Goal: Obtain resource: Download file/media

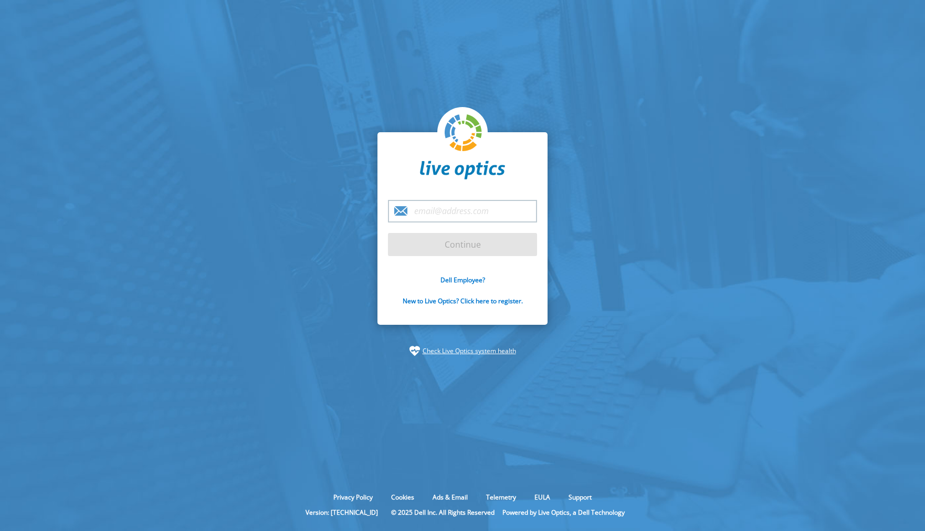
click at [466, 212] on input "email" at bounding box center [462, 211] width 149 height 23
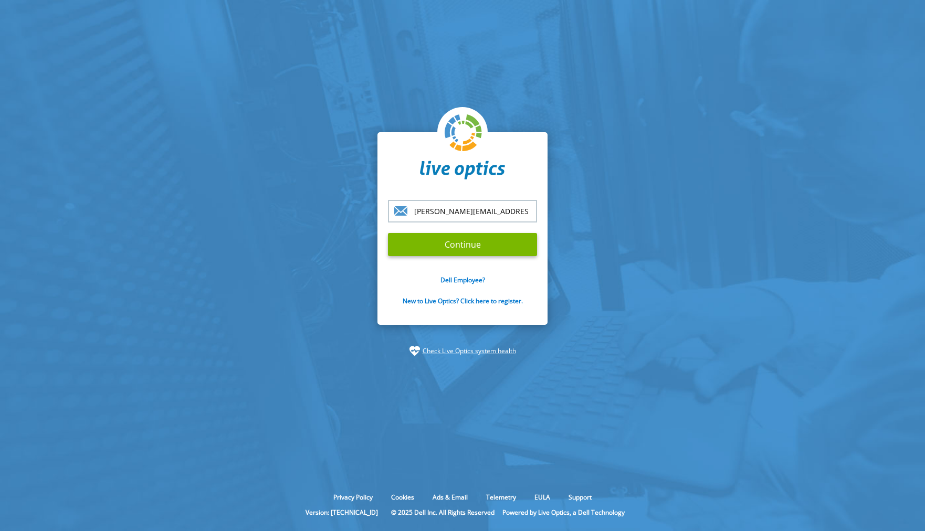
type input "stefan.knoblauch@qvc.com"
click at [493, 245] on input "Continue" at bounding box center [462, 244] width 149 height 23
click at [307, 338] on section "stefan.knoblauch@qvc.com Continue Dell Employee? New to Live Optics? Click here…" at bounding box center [462, 244] width 925 height 489
click at [463, 243] on input "Continue" at bounding box center [462, 244] width 149 height 23
click at [441, 244] on input "Continue" at bounding box center [462, 244] width 149 height 23
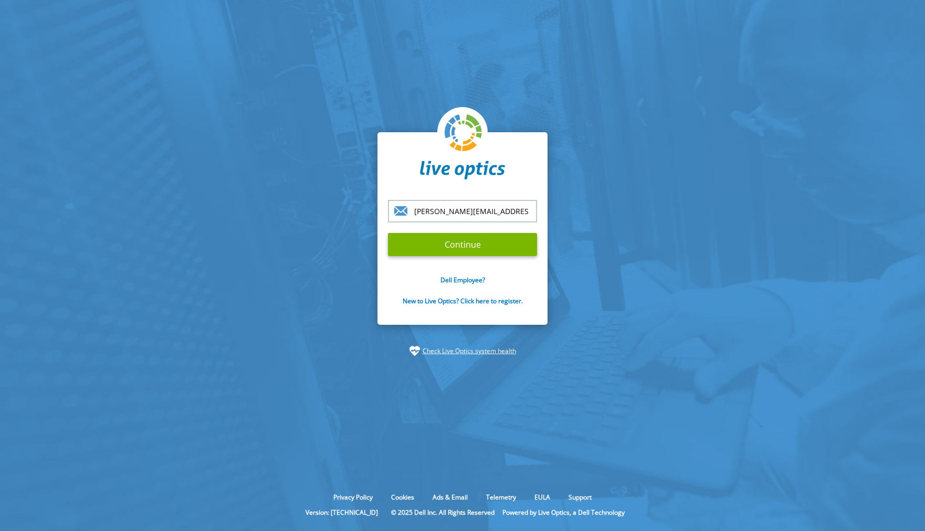
click at [494, 301] on link "New to Live Optics? Click here to register." at bounding box center [463, 301] width 120 height 9
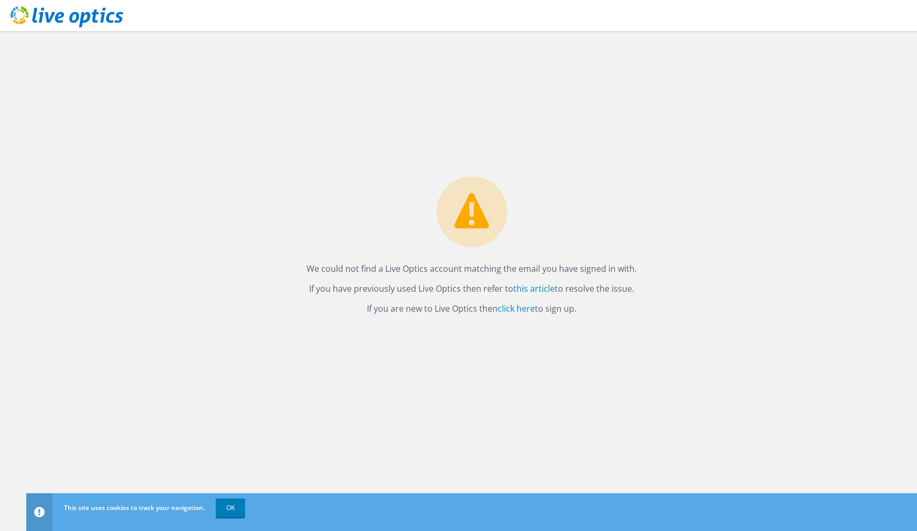
drag, startPoint x: 653, startPoint y: 146, endPoint x: 647, endPoint y: 121, distance: 26.5
click at [647, 121] on div "We could not find a Live Optics account matching the email you have signed in w…" at bounding box center [471, 282] width 891 height 500
drag, startPoint x: 624, startPoint y: 403, endPoint x: 614, endPoint y: 395, distance: 12.3
click at [611, 399] on div "We could not find a Live Optics account matching the email you have signed in w…" at bounding box center [471, 282] width 891 height 500
drag, startPoint x: 616, startPoint y: 392, endPoint x: 227, endPoint y: 506, distance: 405.8
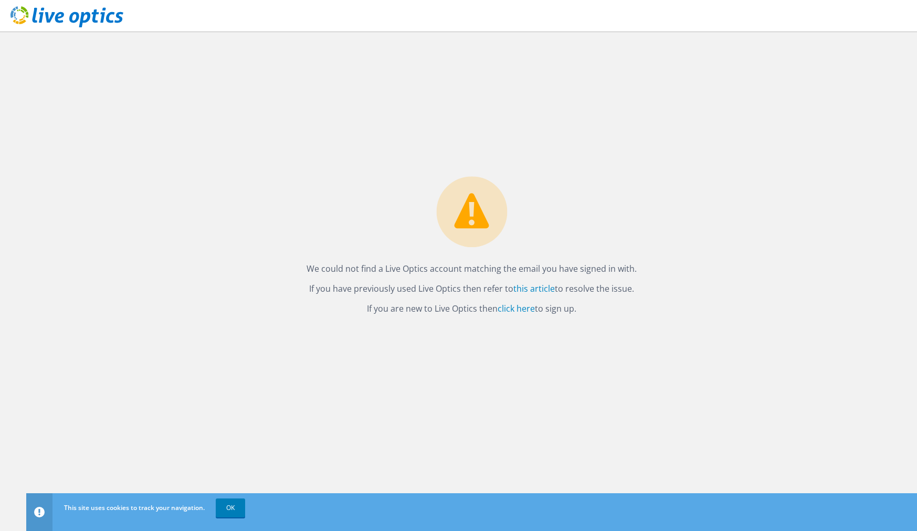
click at [227, 506] on link "OK" at bounding box center [230, 508] width 29 height 19
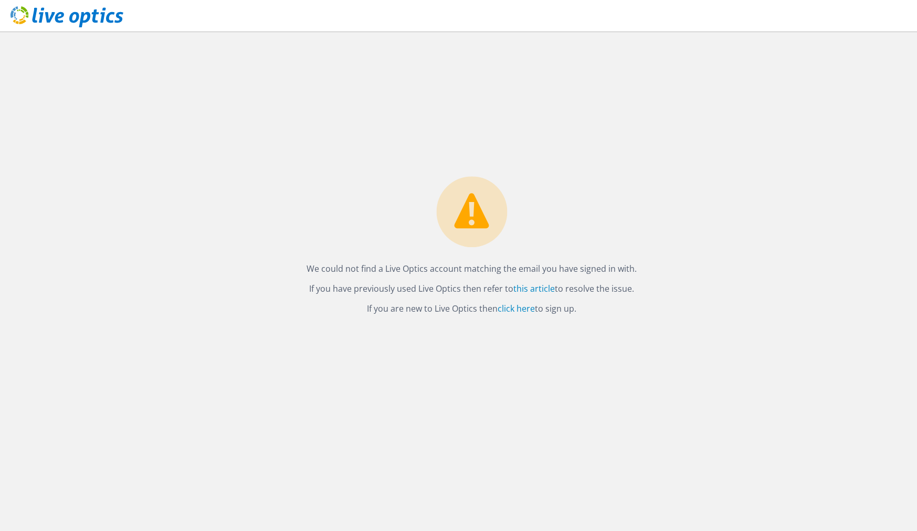
drag, startPoint x: 654, startPoint y: 137, endPoint x: 484, endPoint y: 215, distance: 187.0
click at [619, 118] on div "We could not find a Live Optics account matching the email you have signed in w…" at bounding box center [471, 282] width 891 height 500
click at [507, 311] on link "click here" at bounding box center [516, 309] width 37 height 12
drag, startPoint x: 889, startPoint y: 59, endPoint x: 865, endPoint y: 9, distance: 56.1
click at [889, 59] on div "We could not find a Live Optics account matching the email you have signed in w…" at bounding box center [471, 282] width 891 height 500
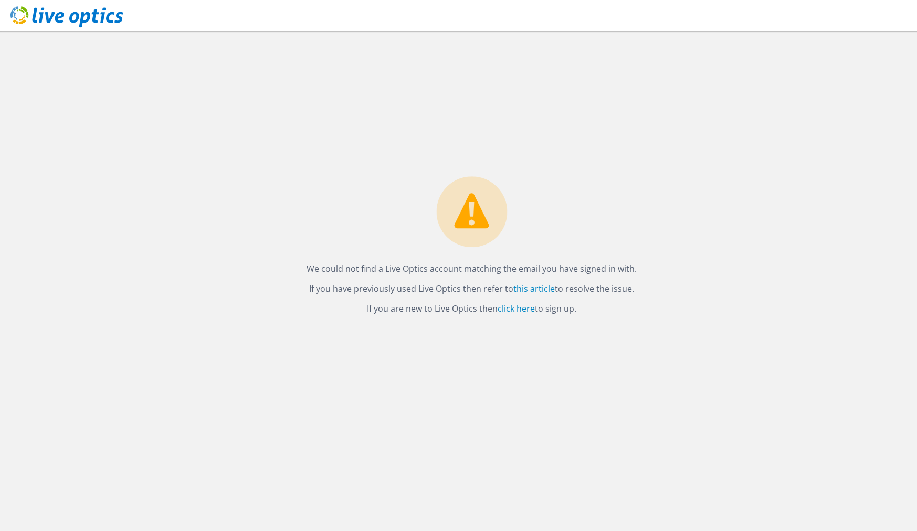
drag, startPoint x: 669, startPoint y: 100, endPoint x: 676, endPoint y: 89, distance: 13.0
click at [673, 94] on div "We could not find a Live Optics account matching the email you have signed in w…" at bounding box center [471, 282] width 891 height 500
drag, startPoint x: 493, startPoint y: 126, endPoint x: 490, endPoint y: 104, distance: 22.2
click at [476, 111] on div "We could not find a Live Optics account matching the email you have signed in w…" at bounding box center [471, 282] width 891 height 500
drag, startPoint x: 576, startPoint y: 180, endPoint x: 570, endPoint y: 166, distance: 14.8
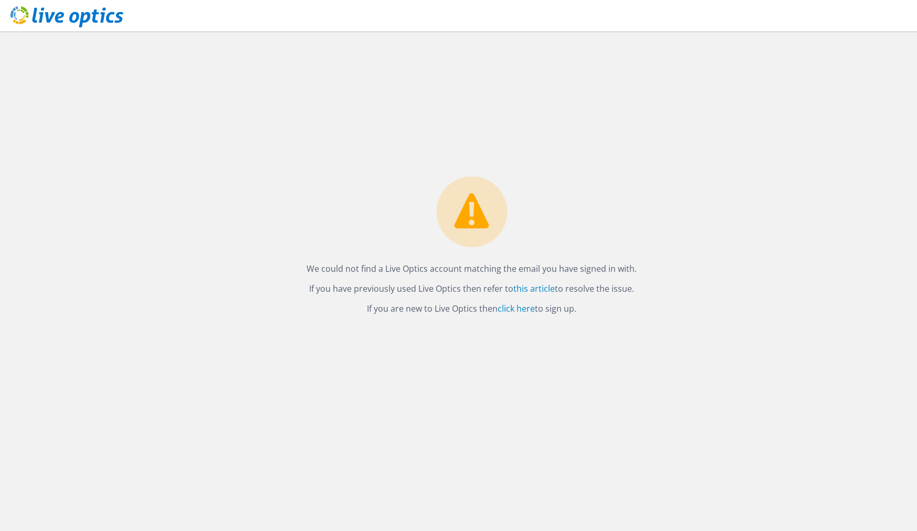
click at [570, 166] on div "We could not find a Live Optics account matching the email you have signed in w…" at bounding box center [471, 282] width 891 height 500
drag, startPoint x: 363, startPoint y: 159, endPoint x: 348, endPoint y: 154, distance: 15.8
click at [348, 154] on div "We could not find a Live Optics account matching the email you have signed in w…" at bounding box center [471, 282] width 891 height 500
drag, startPoint x: 573, startPoint y: 182, endPoint x: 574, endPoint y: 144, distance: 37.3
click at [574, 144] on div "We could not find a Live Optics account matching the email you have signed in w…" at bounding box center [471, 282] width 891 height 500
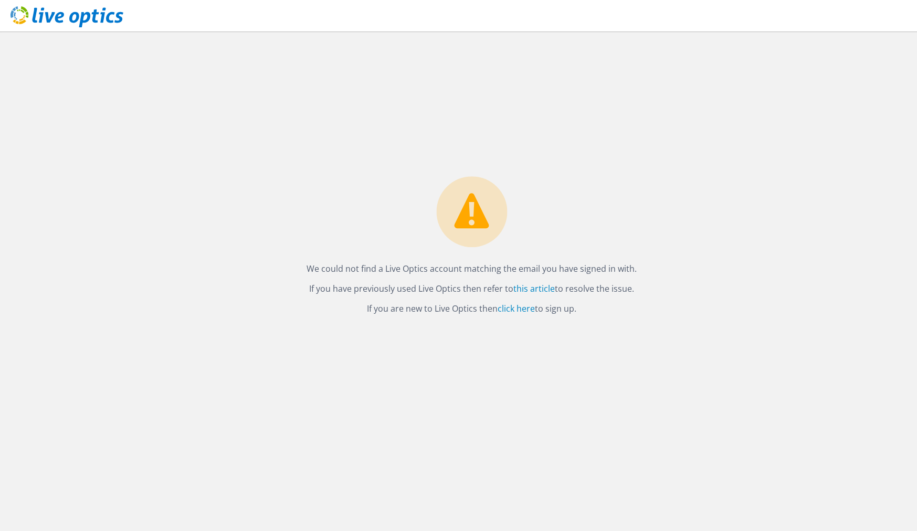
drag, startPoint x: 368, startPoint y: 192, endPoint x: 322, endPoint y: 152, distance: 60.3
click at [322, 152] on div "We could not find a Live Optics account matching the email you have signed in w…" at bounding box center [471, 282] width 891 height 500
click at [515, 307] on link "click here" at bounding box center [516, 309] width 37 height 12
drag, startPoint x: 359, startPoint y: 112, endPoint x: 314, endPoint y: 117, distance: 44.8
click at [312, 117] on div "We could not find a Live Optics account matching the email you have signed in w…" at bounding box center [471, 282] width 891 height 500
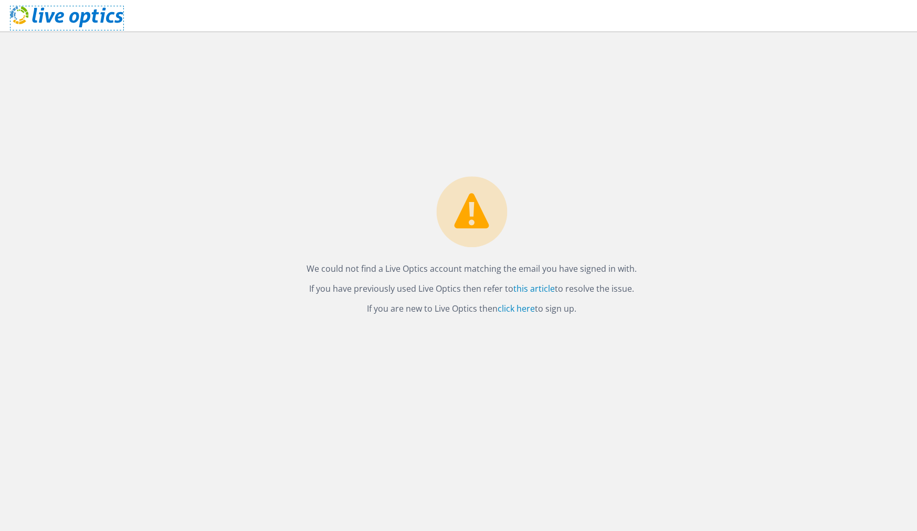
click at [70, 13] on icon at bounding box center [67, 17] width 113 height 22
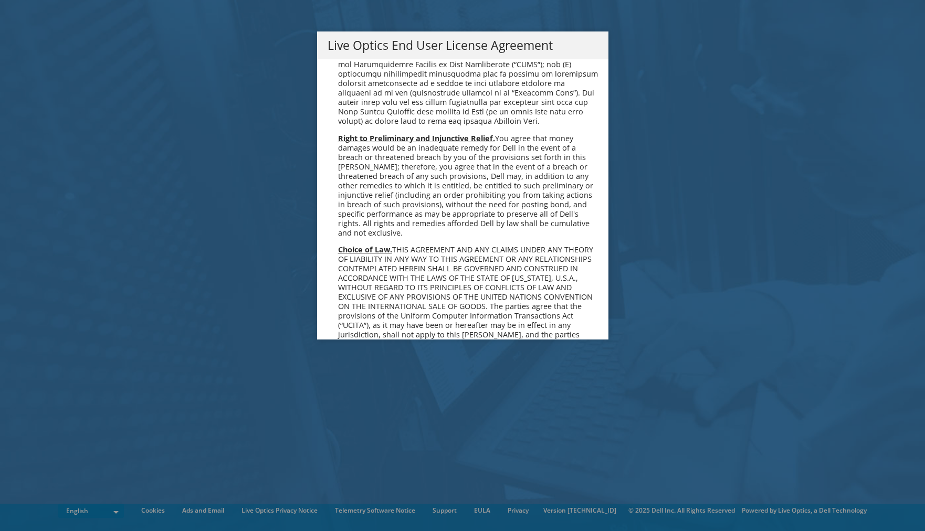
scroll to position [3970, 0]
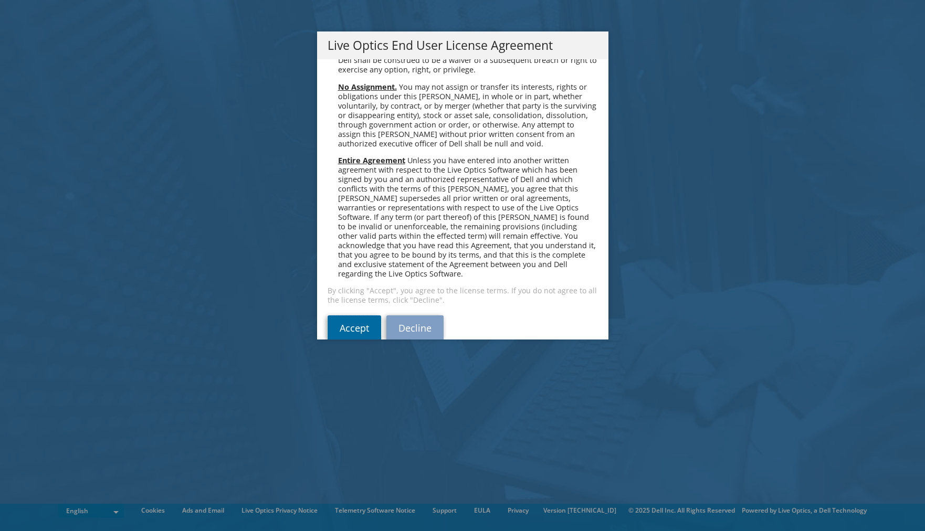
click at [357, 316] on link "Accept" at bounding box center [355, 328] width 54 height 25
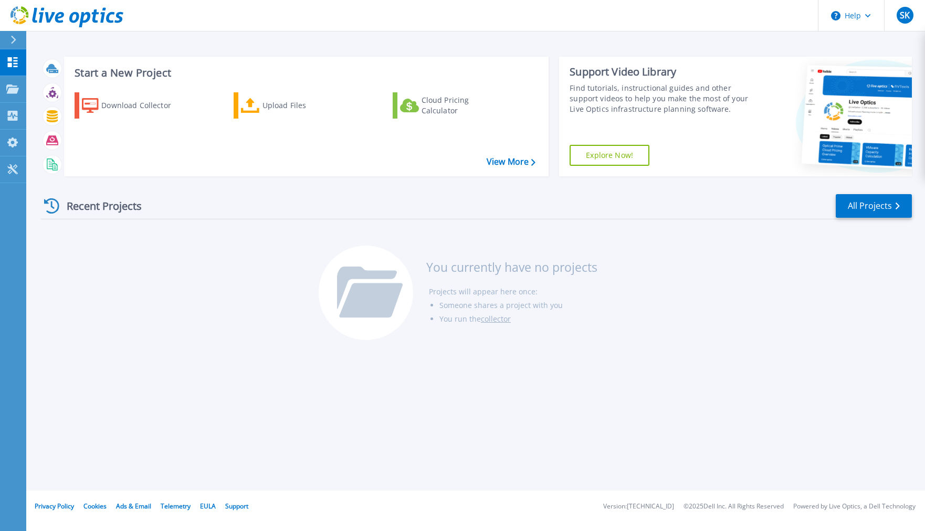
drag, startPoint x: 184, startPoint y: 342, endPoint x: 177, endPoint y: 300, distance: 42.6
click at [177, 300] on div "Recent Projects All Projects You currently have no projects Projects will appea…" at bounding box center [476, 268] width 872 height 166
drag, startPoint x: 177, startPoint y: 299, endPoint x: 153, endPoint y: 283, distance: 28.7
click at [166, 293] on div "Recent Projects All Projects You currently have no projects Projects will appea…" at bounding box center [476, 268] width 872 height 166
drag, startPoint x: 152, startPoint y: 282, endPoint x: 133, endPoint y: 271, distance: 21.9
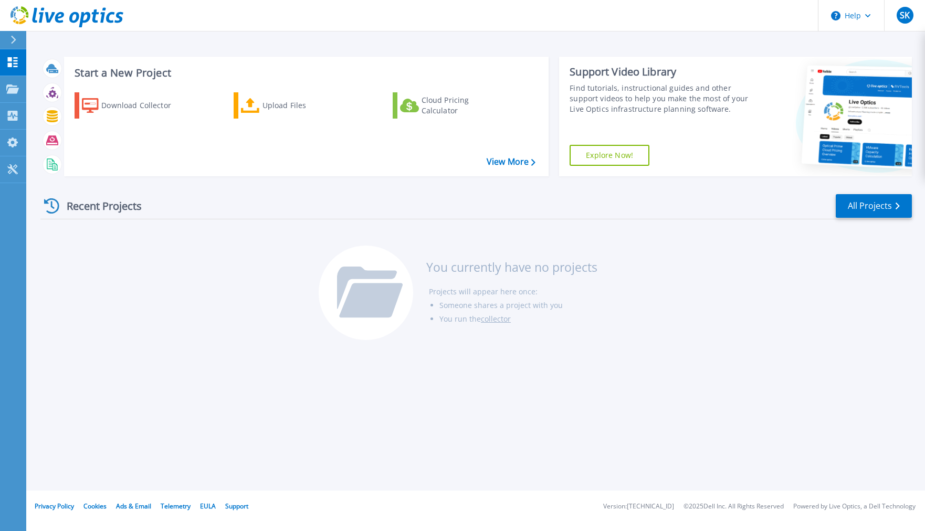
click at [129, 271] on div "Recent Projects All Projects You currently have no projects Projects will appea…" at bounding box center [476, 268] width 872 height 166
drag, startPoint x: 717, startPoint y: 303, endPoint x: 705, endPoint y: 289, distance: 19.0
drag, startPoint x: 705, startPoint y: 289, endPoint x: 658, endPoint y: 266, distance: 51.9
click at [701, 284] on div "Recent Projects All Projects You currently have no projects Projects will appea…" at bounding box center [476, 268] width 872 height 166
click at [199, 306] on div "Recent Projects All Projects You currently have no projects Projects will appea…" at bounding box center [476, 268] width 872 height 166
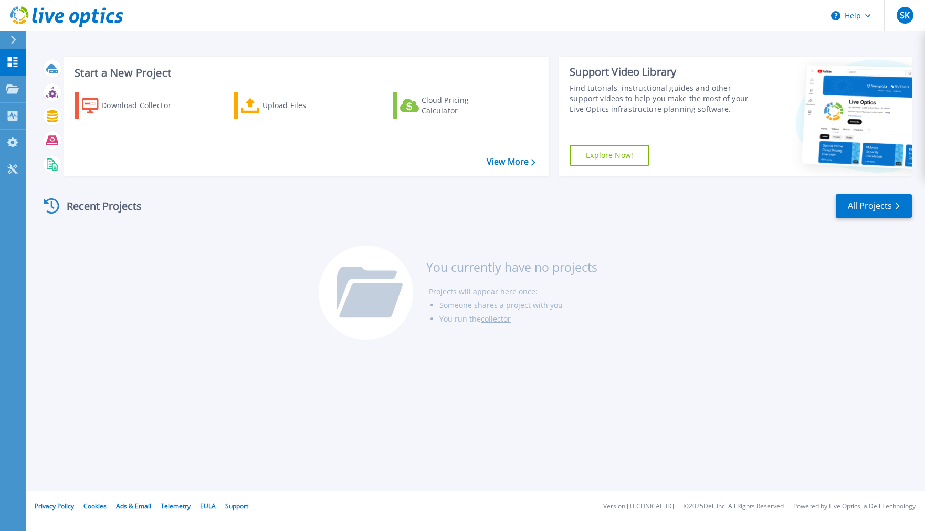
click at [149, 110] on div "Download Collector" at bounding box center [143, 105] width 84 height 21
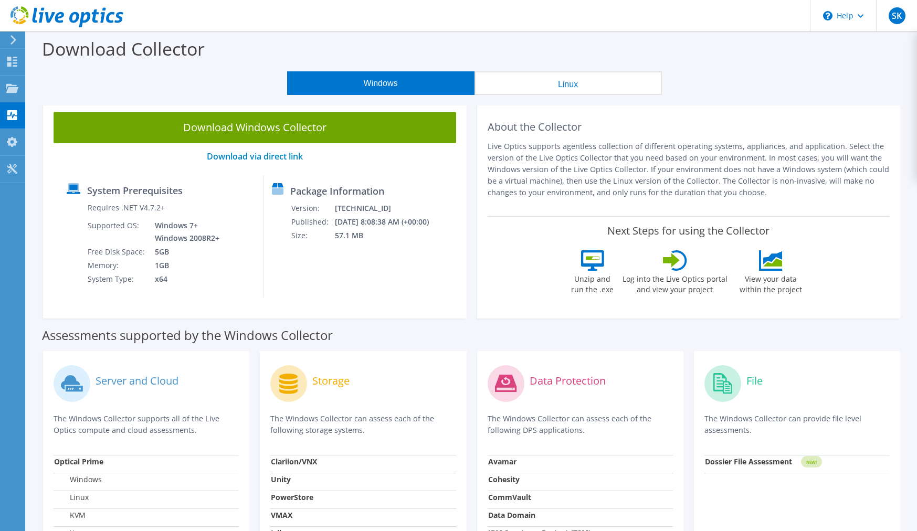
drag, startPoint x: 237, startPoint y: 69, endPoint x: 248, endPoint y: 51, distance: 21.0
click at [248, 51] on div "Download Collector" at bounding box center [472, 52] width 881 height 40
drag, startPoint x: 669, startPoint y: 55, endPoint x: 457, endPoint y: 323, distance: 342.8
click at [471, 335] on div "Assessments supported by the Windows Collector" at bounding box center [472, 333] width 860 height 26
click at [251, 53] on div "Download Collector" at bounding box center [472, 52] width 881 height 40
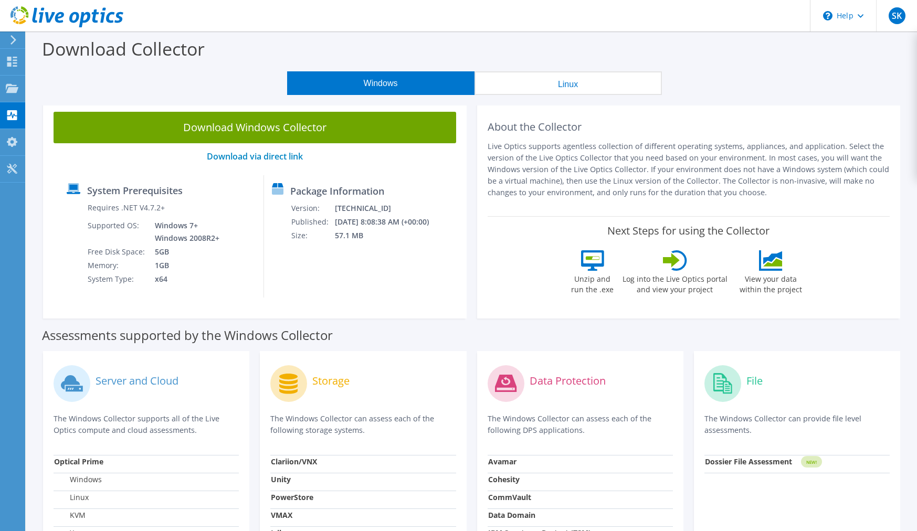
click at [259, 55] on div "Download Collector" at bounding box center [472, 52] width 881 height 40
drag, startPoint x: 652, startPoint y: 57, endPoint x: 602, endPoint y: 67, distance: 50.4
click at [629, 49] on div "Download Collector" at bounding box center [472, 52] width 881 height 40
click at [581, 80] on button "Linux" at bounding box center [568, 83] width 187 height 24
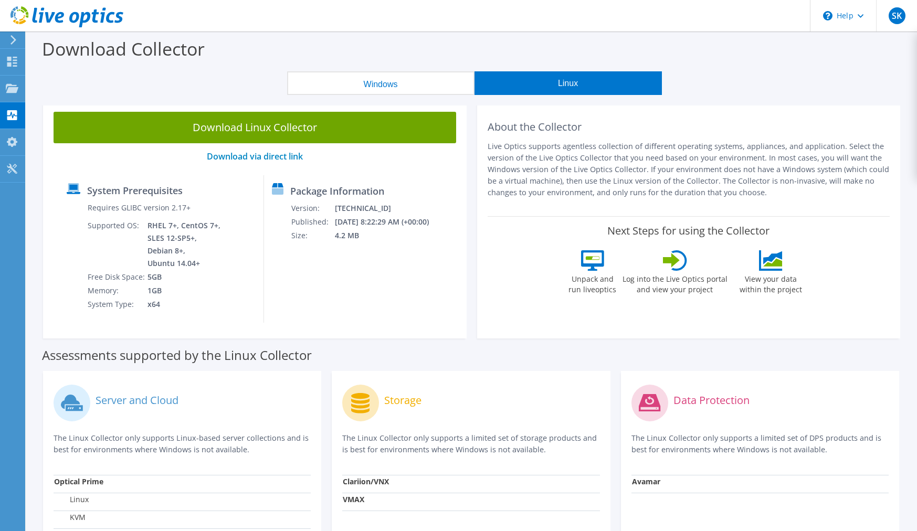
click at [399, 86] on button "Windows" at bounding box center [380, 83] width 187 height 24
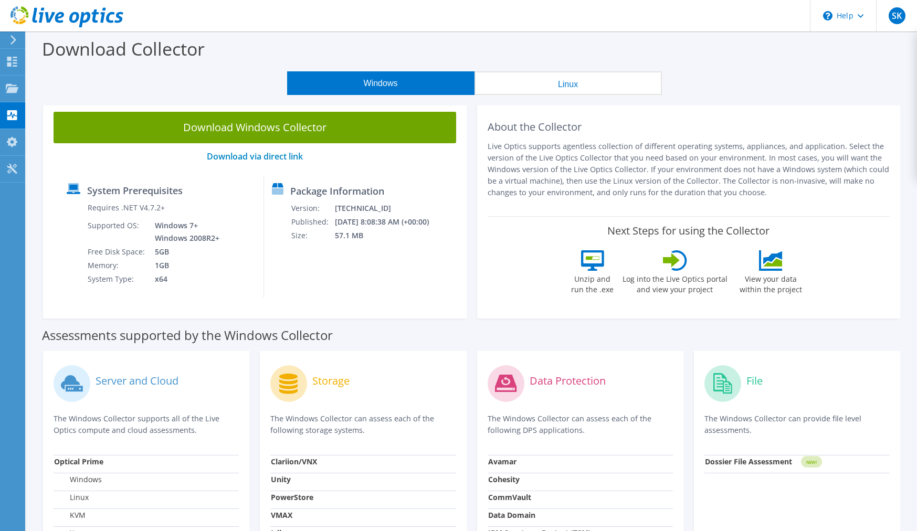
drag, startPoint x: 729, startPoint y: 313, endPoint x: 689, endPoint y: 309, distance: 40.6
click at [689, 309] on div "About the Collector Live Optics supports agentless collection of different oper…" at bounding box center [689, 209] width 424 height 217
drag, startPoint x: 726, startPoint y: 316, endPoint x: 708, endPoint y: 314, distance: 17.5
click at [708, 314] on div "About the Collector Live Optics supports agentless collection of different oper…" at bounding box center [689, 209] width 424 height 217
drag, startPoint x: 708, startPoint y: 314, endPoint x: 675, endPoint y: 314, distance: 33.1
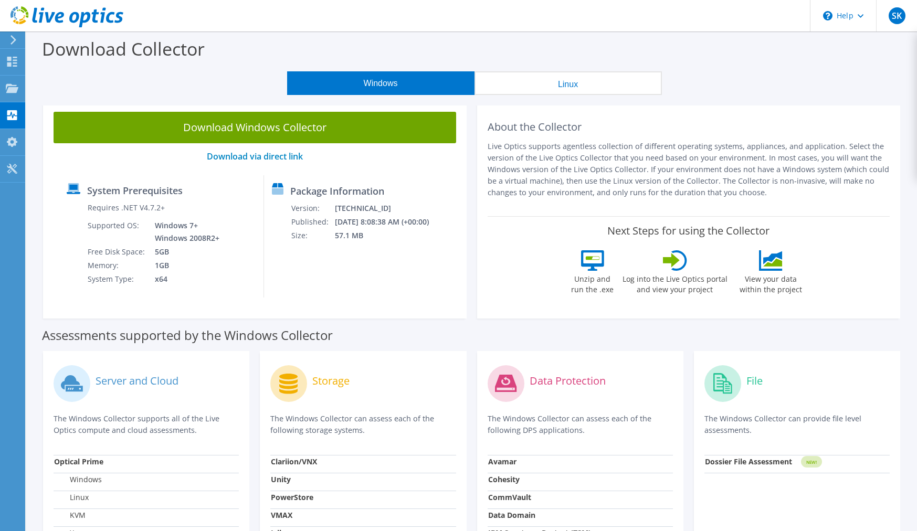
click at [699, 314] on div "About the Collector Live Optics supports agentless collection of different oper…" at bounding box center [689, 209] width 424 height 217
drag, startPoint x: 724, startPoint y: 80, endPoint x: 242, endPoint y: 47, distance: 482.6
drag, startPoint x: 242, startPoint y: 47, endPoint x: 173, endPoint y: 301, distance: 263.4
click at [173, 301] on div "Download Windows Collector Download via direct link System Prerequisites Requir…" at bounding box center [255, 209] width 424 height 217
drag, startPoint x: 521, startPoint y: 49, endPoint x: 438, endPoint y: 46, distance: 82.5
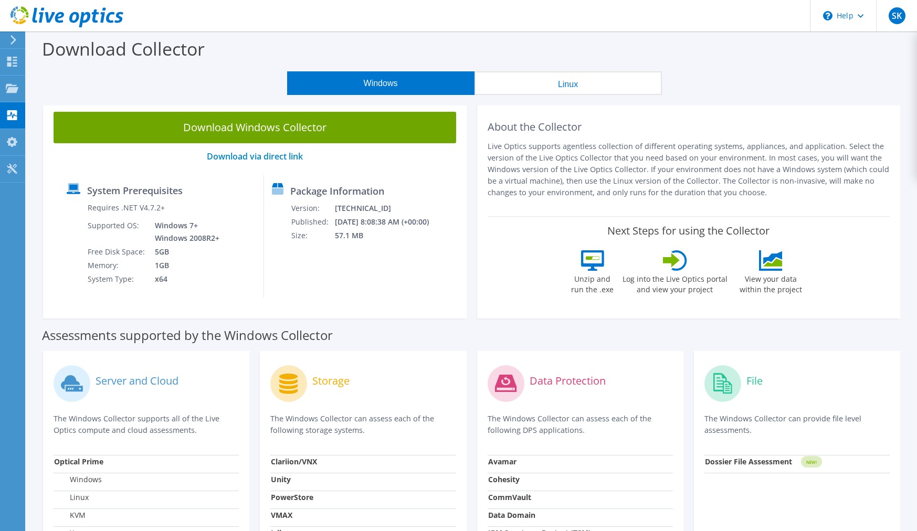
drag, startPoint x: 438, startPoint y: 46, endPoint x: 417, endPoint y: 46, distance: 21.5
drag, startPoint x: 417, startPoint y: 46, endPoint x: 404, endPoint y: 46, distance: 13.1
click at [404, 46] on div "Download Collector" at bounding box center [472, 52] width 881 height 40
click at [276, 122] on link "Download Windows Collector" at bounding box center [255, 128] width 403 height 32
click at [896, 245] on div "About the Collector Live Optics supports agentless collection of different oper…" at bounding box center [689, 209] width 424 height 217
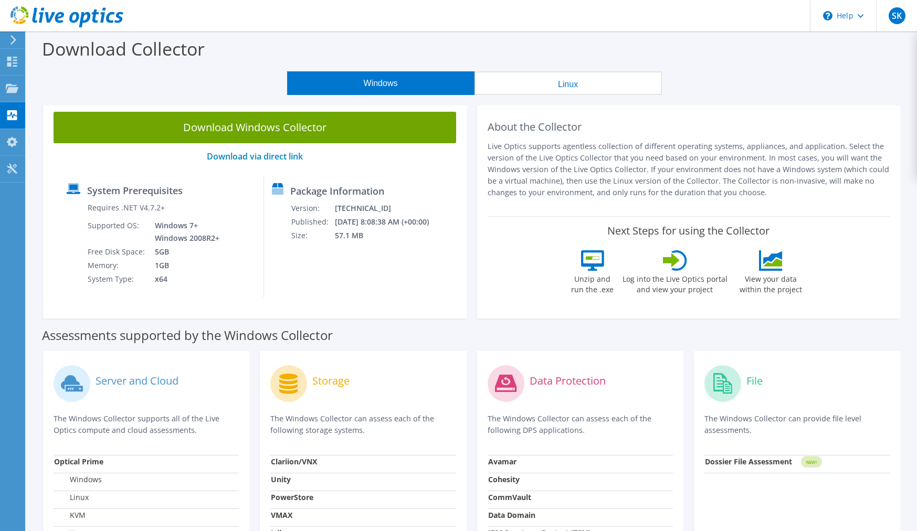
drag, startPoint x: 208, startPoint y: 69, endPoint x: 9, endPoint y: 58, distance: 199.9
click at [9, 58] on use at bounding box center [12, 62] width 10 height 10
click at [30, 61] on div "Dashboard" at bounding box center [49, 62] width 49 height 26
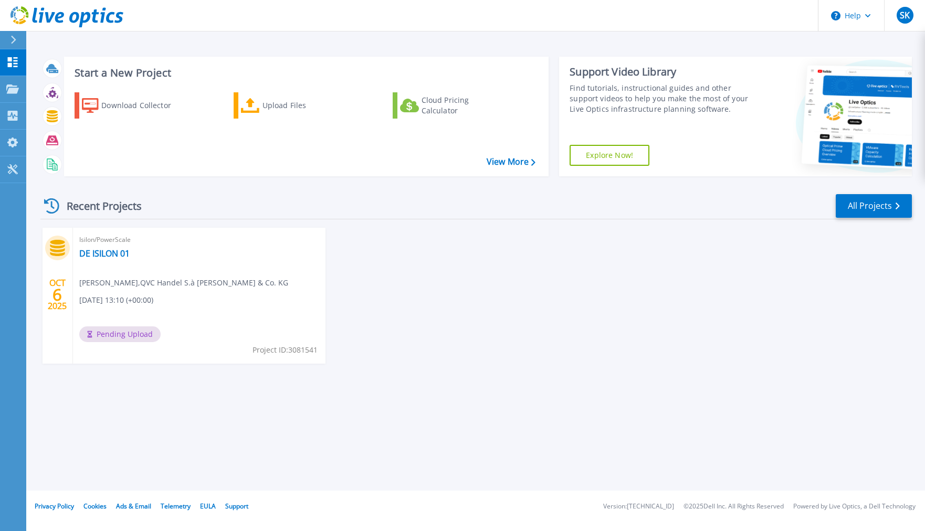
drag, startPoint x: 532, startPoint y: 382, endPoint x: 224, endPoint y: 401, distance: 308.8
drag, startPoint x: 224, startPoint y: 401, endPoint x: 207, endPoint y: 405, distance: 17.2
click at [221, 403] on div "Start a New Project Download Collector Upload Files Cloud Pricing Calculator Vi…" at bounding box center [475, 245] width 899 height 491
drag, startPoint x: 508, startPoint y: 350, endPoint x: 326, endPoint y: 329, distance: 183.9
click at [506, 344] on div "OCT 6 2025 Isilon/PowerScale DE ISILON 01 Stefan Knoblauch , QVC Handel S.à r.l…" at bounding box center [472, 306] width 880 height 157
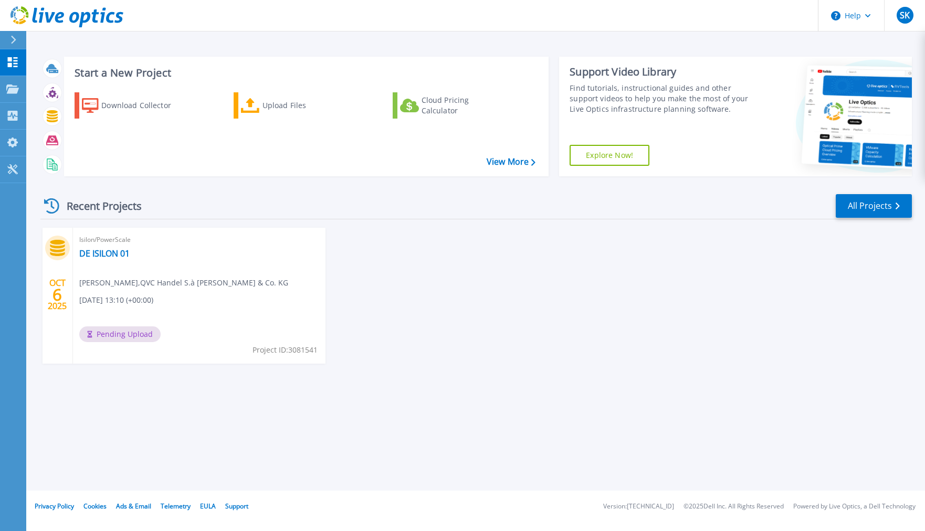
drag, startPoint x: 454, startPoint y: 332, endPoint x: 415, endPoint y: 277, distance: 67.1
click at [415, 277] on div "OCT 6 2025 Isilon/PowerScale DE ISILON 01 Stefan Knoblauch , QVC Handel S.à r.l…" at bounding box center [472, 306] width 880 height 157
click at [175, 309] on div "Isilon/PowerScale DE ISILON 01 Stefan Knoblauch , QVC Handel S.à r.l. & Co. KG …" at bounding box center [199, 296] width 253 height 136
click at [11, 67] on icon at bounding box center [13, 62] width 10 height 10
drag, startPoint x: 474, startPoint y: 327, endPoint x: 399, endPoint y: 361, distance: 82.5
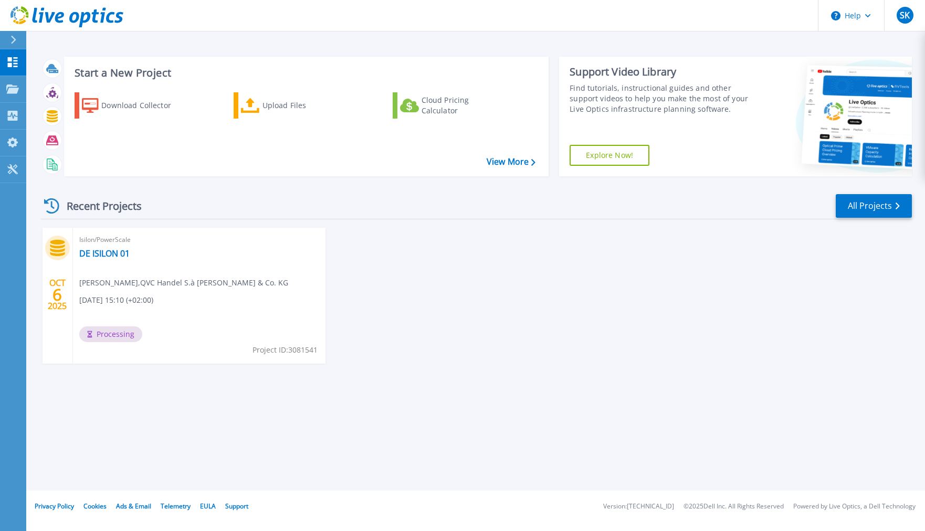
click at [399, 361] on div "[DATE] Isilon/PowerScale DE ISILON 01 [PERSON_NAME] , QVC Handel S.à [PERSON_NA…" at bounding box center [472, 306] width 880 height 157
drag, startPoint x: 495, startPoint y: 312, endPoint x: 454, endPoint y: 308, distance: 40.6
click at [454, 308] on div "[DATE] Isilon/PowerScale DE ISILON 01 [PERSON_NAME] , QVC Handel S.à [PERSON_NA…" at bounding box center [472, 306] width 880 height 157
click at [18, 60] on icon at bounding box center [12, 62] width 13 height 10
drag, startPoint x: 613, startPoint y: 307, endPoint x: 518, endPoint y: 274, distance: 100.1
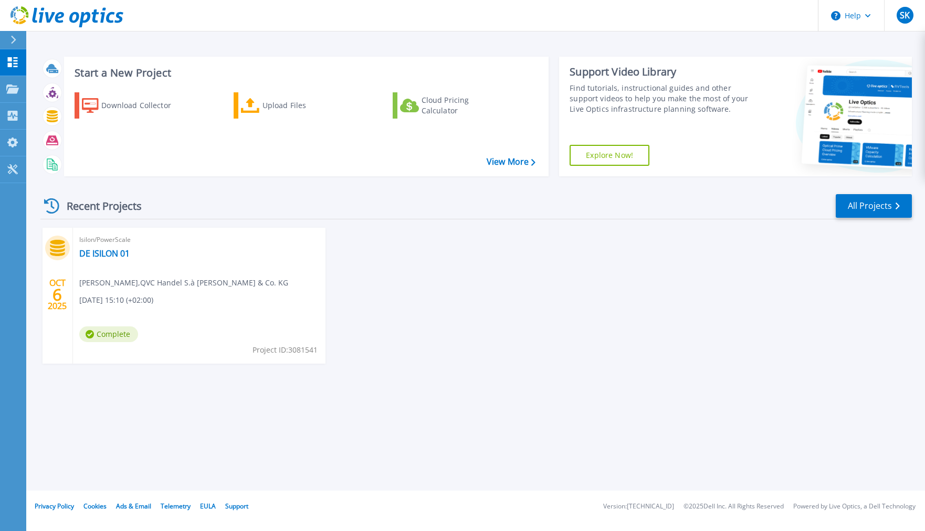
click at [548, 304] on div "OCT 6 2025 Isilon/PowerScale DE ISILON 01 Stefan Knoblauch , QVC Handel S.à r.l…" at bounding box center [472, 306] width 880 height 157
click at [97, 252] on link "DE ISILON 01" at bounding box center [104, 253] width 50 height 11
drag, startPoint x: 557, startPoint y: 414, endPoint x: 362, endPoint y: 268, distance: 243.8
drag, startPoint x: 362, startPoint y: 268, endPoint x: 389, endPoint y: 232, distance: 45.4
drag, startPoint x: 389, startPoint y: 232, endPoint x: 382, endPoint y: 222, distance: 12.1
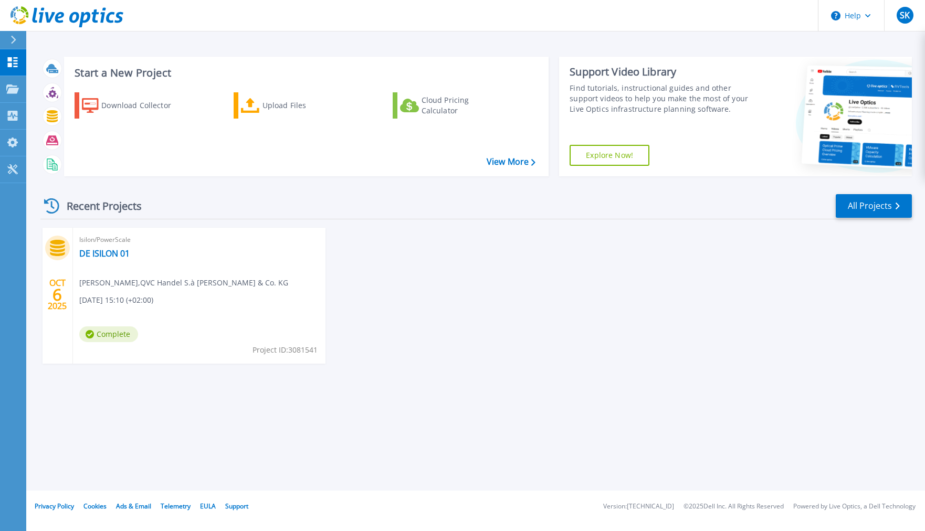
drag, startPoint x: 382, startPoint y: 222, endPoint x: 130, endPoint y: 140, distance: 265.7
drag, startPoint x: 130, startPoint y: 140, endPoint x: 270, endPoint y: 44, distance: 170.4
click at [270, 44] on div "Start a New Project Download Collector Upload Files Cloud Pricing Calculator Vi…" at bounding box center [475, 245] width 899 height 491
drag, startPoint x: 459, startPoint y: 203, endPoint x: 451, endPoint y: 190, distance: 14.9
click at [457, 203] on div "Recent Projects All Projects" at bounding box center [476, 206] width 872 height 26
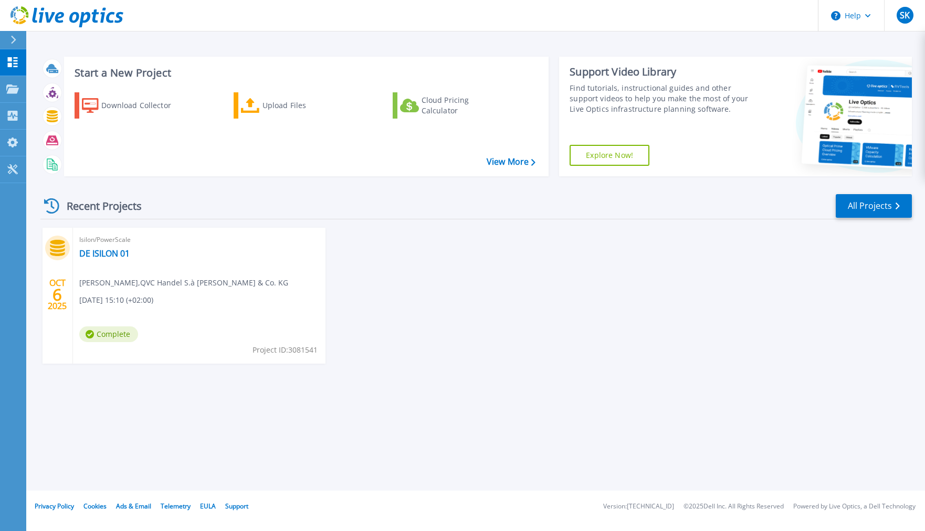
click at [485, 111] on div "Cloud Pricing Calculator" at bounding box center [464, 105] width 84 height 21
